Goal: Task Accomplishment & Management: Complete application form

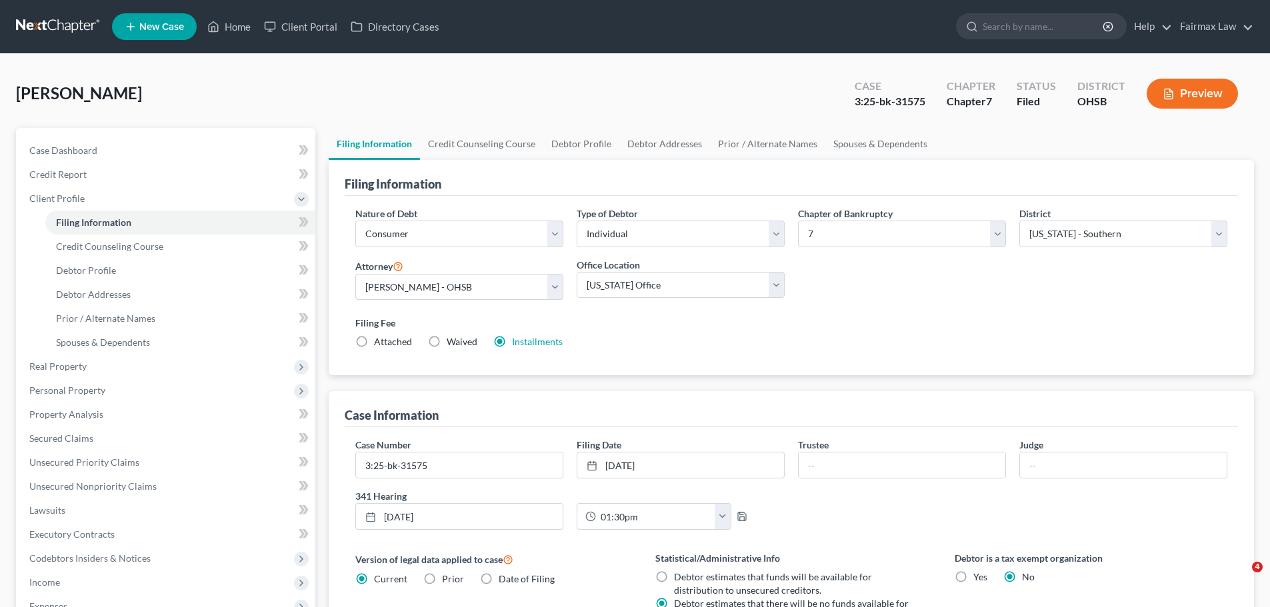
select select "1"
select select "0"
select select "62"
select select "16"
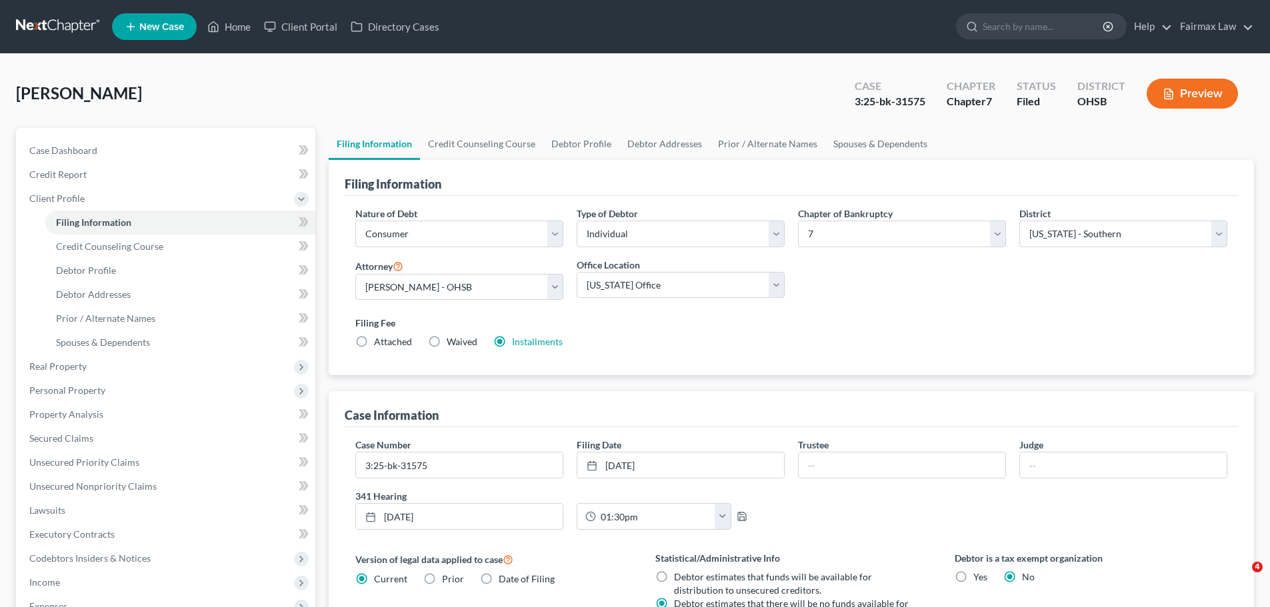
select select "0"
select select "36"
